Goal: Information Seeking & Learning: Learn about a topic

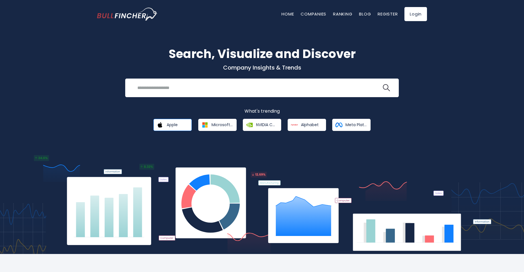
click at [178, 124] on span "Apple" at bounding box center [172, 124] width 11 height 5
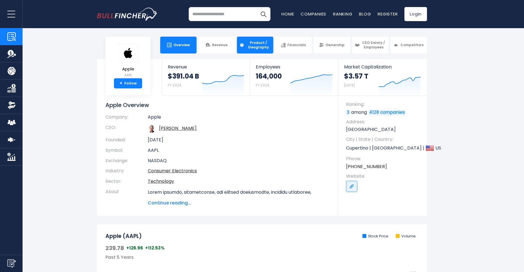
click at [253, 47] on span "Product / Geography" at bounding box center [258, 45] width 25 height 9
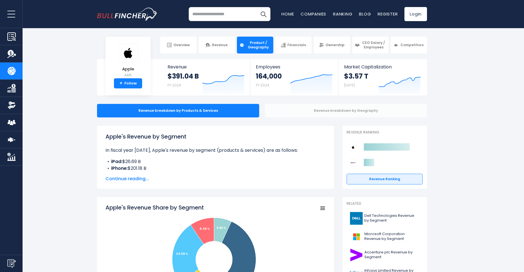
click at [284, 110] on div "Revenue breakdown by Geography" at bounding box center [346, 111] width 162 height 14
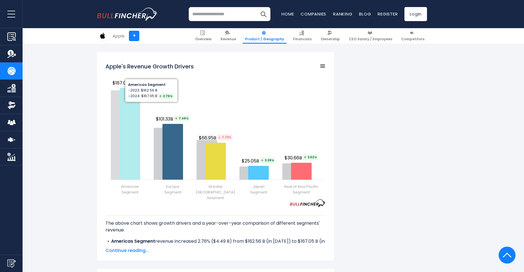
scroll to position [744, 0]
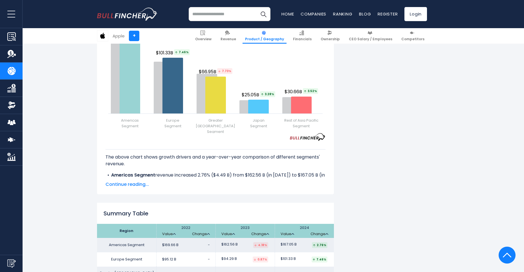
click at [133, 181] on span "Continue reading..." at bounding box center [215, 184] width 220 height 7
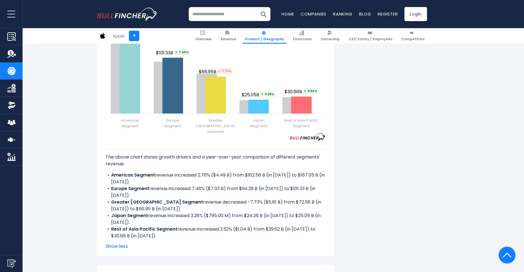
click at [116, 243] on span "Show less" at bounding box center [215, 246] width 220 height 7
